Goal: Book appointment/travel/reservation

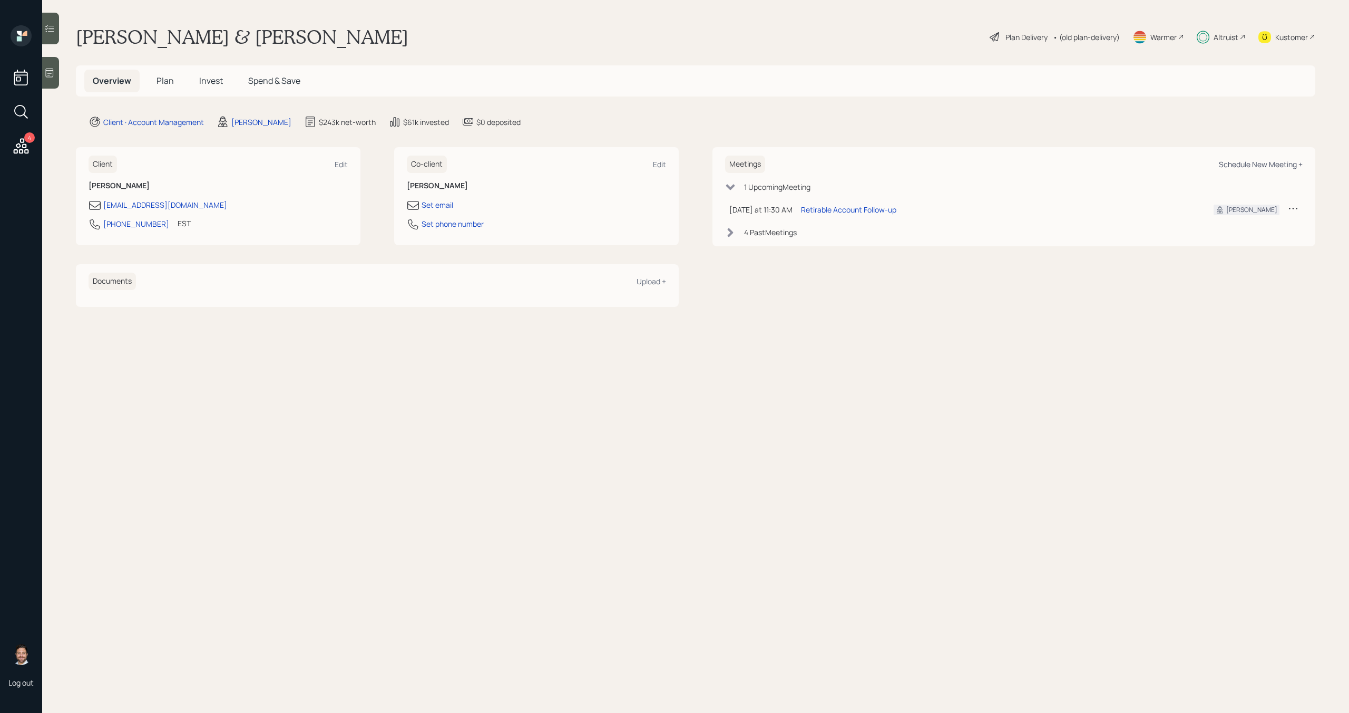
click at [1245, 168] on div "Schedule New Meeting +" at bounding box center [1261, 164] width 84 height 10
select select "bffa7908-1b2a-4c79-9bb6-f0ec9aed22d3"
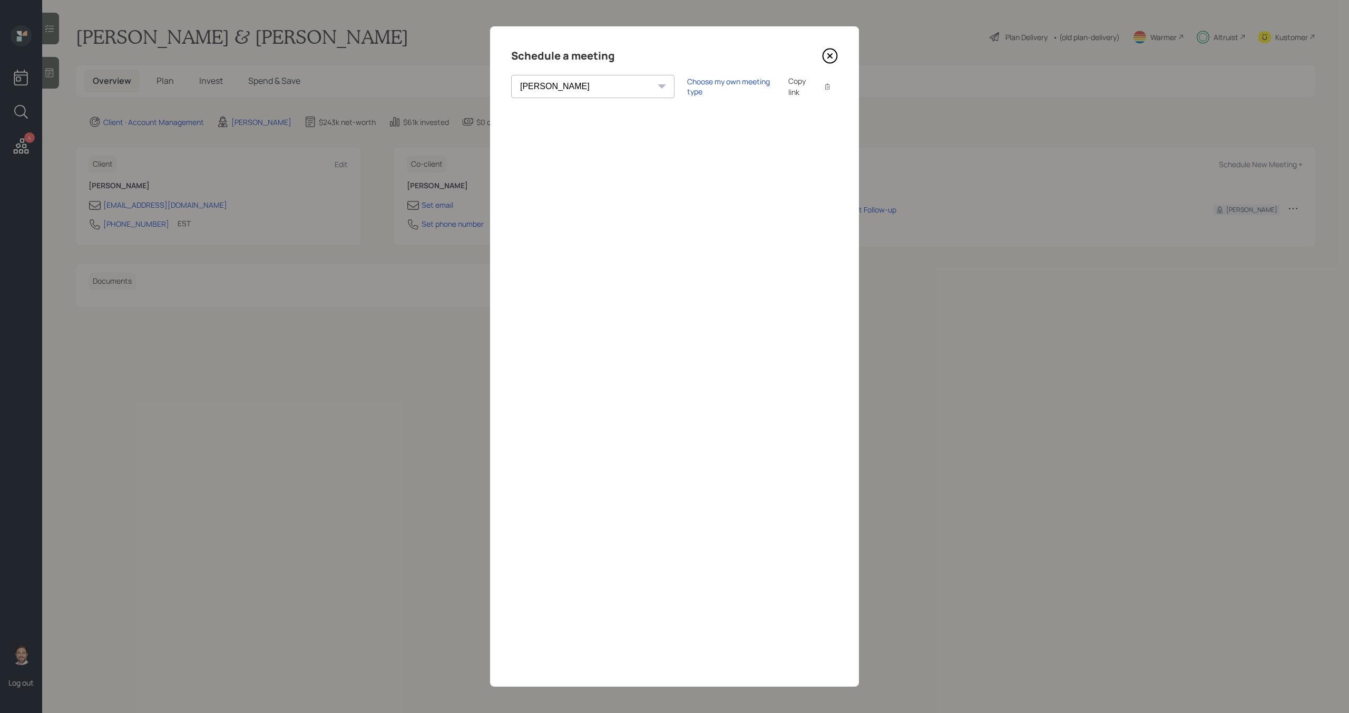
click at [788, 87] on div "Copy link" at bounding box center [800, 86] width 24 height 22
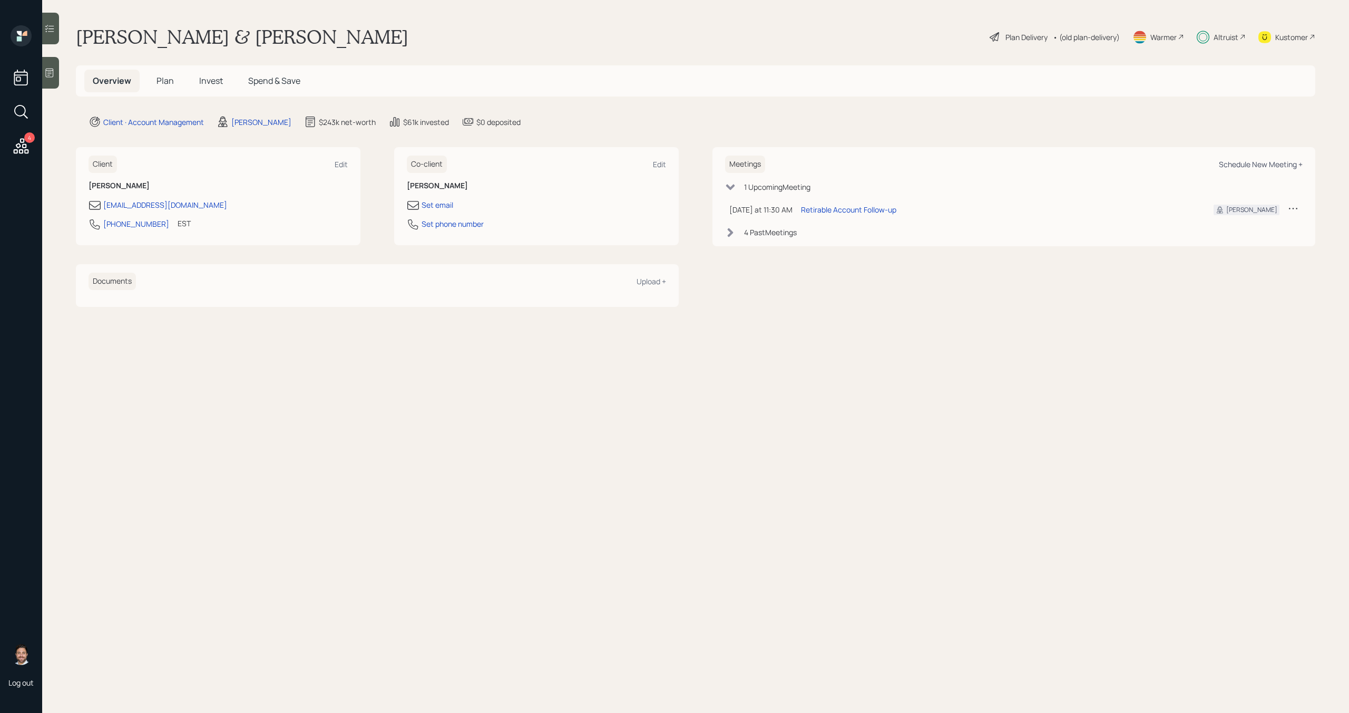
click at [1243, 166] on div "Schedule New Meeting +" at bounding box center [1261, 164] width 84 height 10
select select "bffa7908-1b2a-4c79-9bb6-f0ec9aed22d3"
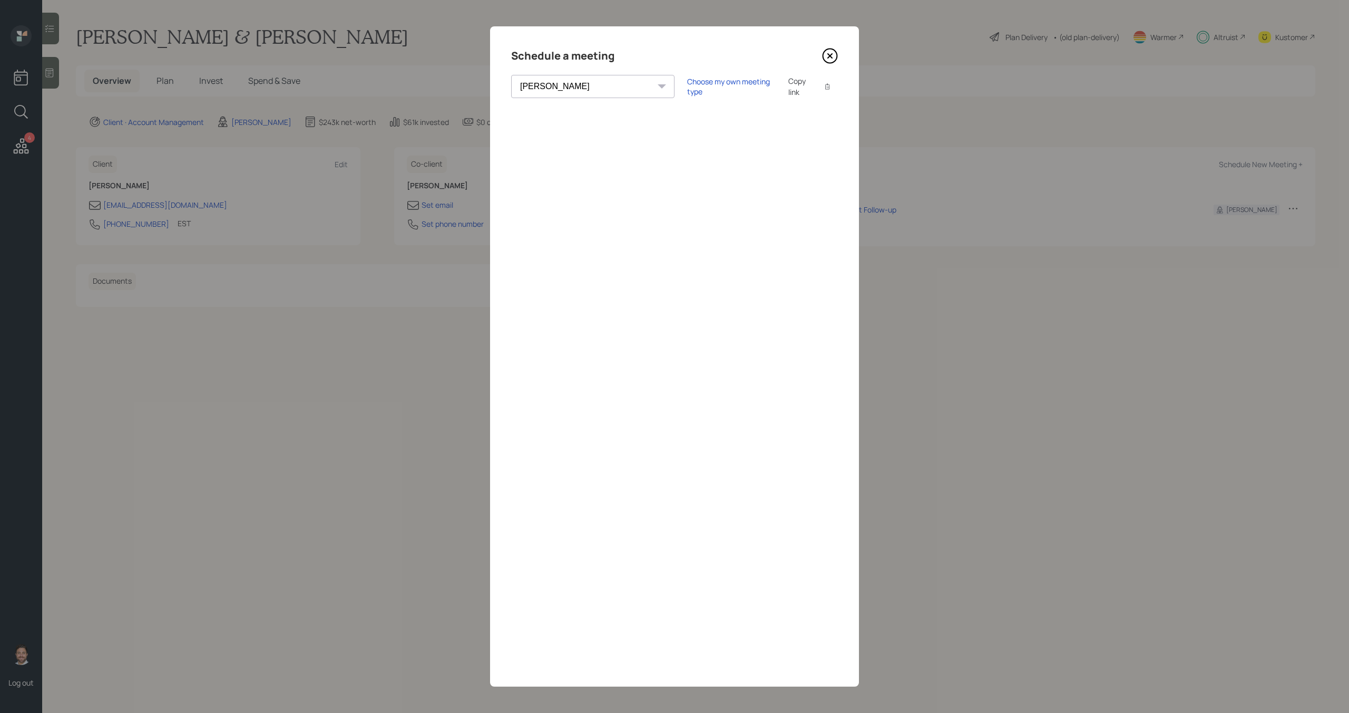
click at [788, 87] on div "Copy link" at bounding box center [800, 86] width 24 height 22
click at [832, 55] on icon at bounding box center [830, 56] width 16 height 16
